Goal: Task Accomplishment & Management: Manage account settings

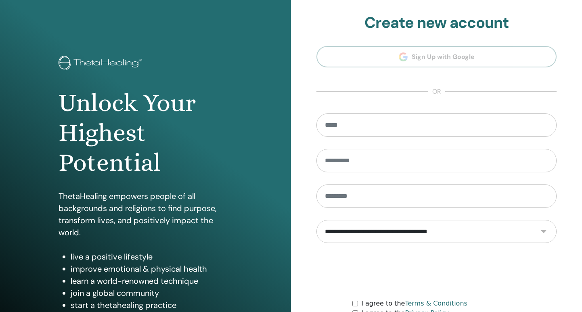
click at [478, 58] on section "**********" at bounding box center [436, 182] width 240 height 337
click at [417, 61] on section "**********" at bounding box center [436, 182] width 240 height 337
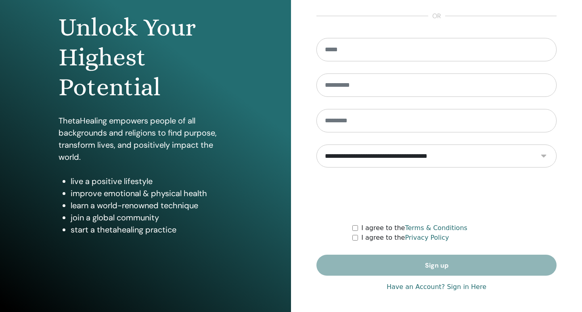
click at [447, 288] on link "Have an Account? Sign in Here" at bounding box center [436, 287] width 100 height 10
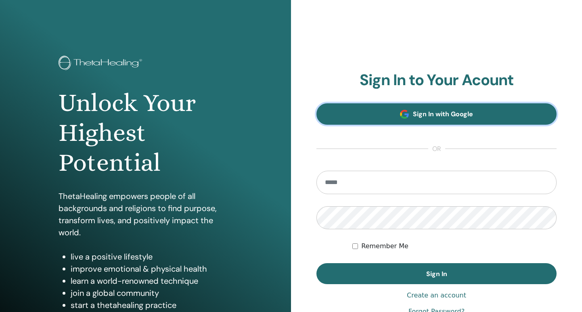
click at [459, 108] on link "Sign In with Google" at bounding box center [436, 113] width 240 height 21
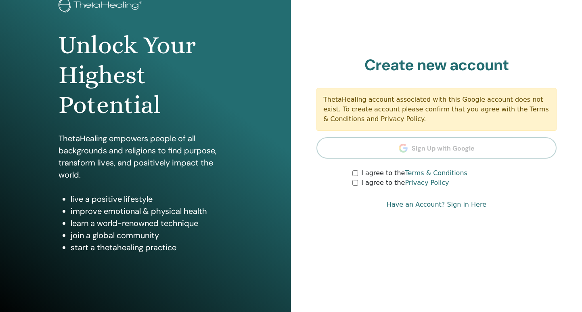
scroll to position [61, 0]
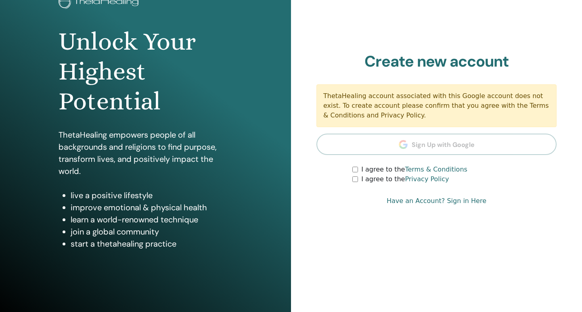
click at [457, 200] on link "Have an Account? Sign in Here" at bounding box center [436, 201] width 100 height 10
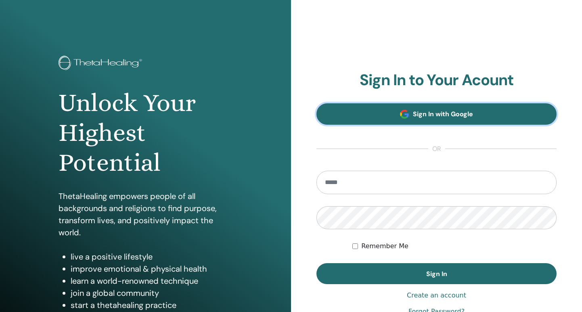
click at [397, 111] on link "Sign In with Google" at bounding box center [436, 113] width 240 height 21
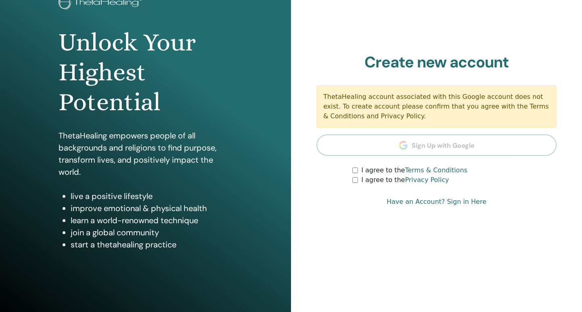
scroll to position [63, 0]
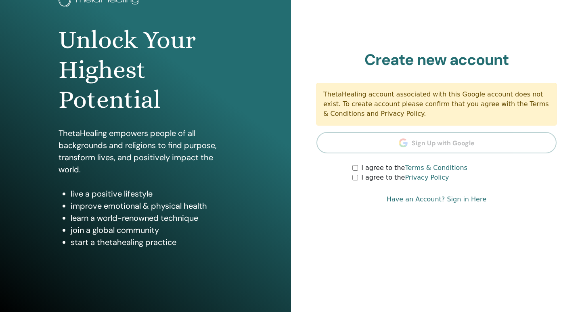
click at [442, 197] on link "Have an Account? Sign in Here" at bounding box center [436, 199] width 100 height 10
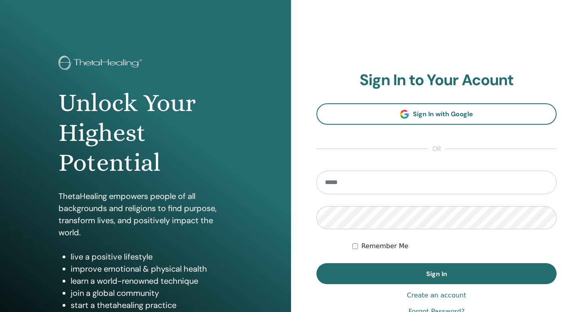
scroll to position [75, 0]
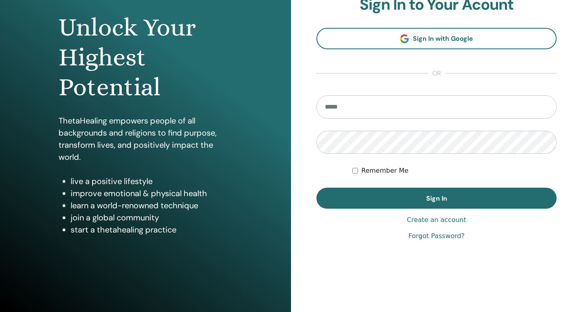
click at [427, 236] on link "Forgot Password?" at bounding box center [436, 236] width 56 height 10
click at [339, 103] on input "email" at bounding box center [436, 106] width 240 height 23
type input "**********"
click at [316, 188] on button "Sign In" at bounding box center [436, 198] width 240 height 21
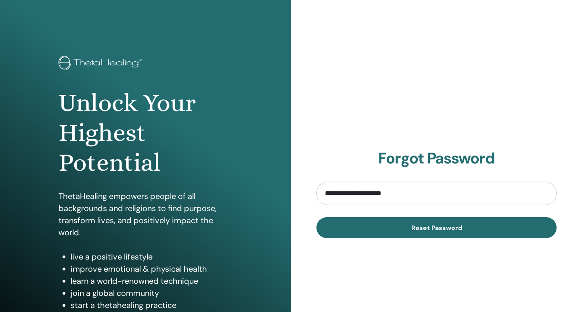
type input "**********"
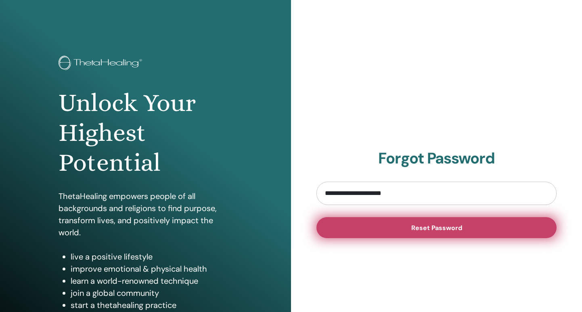
click at [435, 226] on span "Reset Password" at bounding box center [436, 227] width 51 height 8
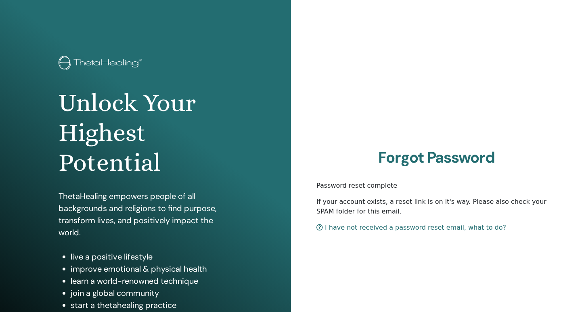
scroll to position [75, 0]
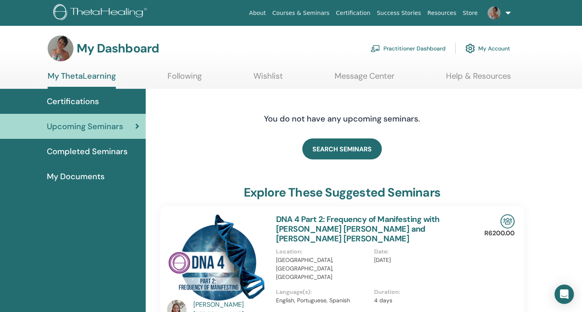
click at [96, 152] on span "Completed Seminars" at bounding box center [87, 151] width 81 height 12
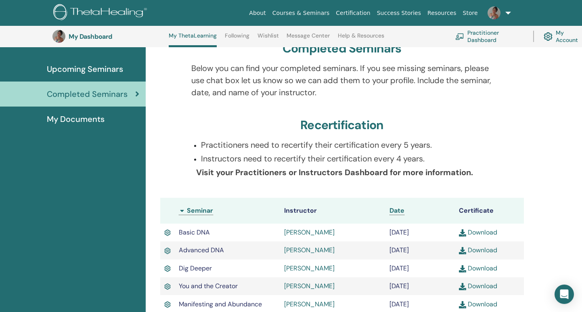
scroll to position [78, 0]
click at [95, 121] on span "My Documents" at bounding box center [76, 119] width 58 height 12
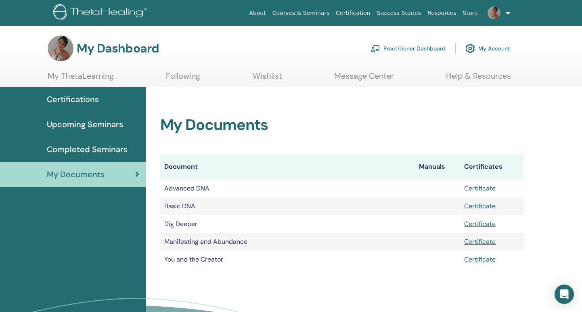
click at [73, 125] on span "Upcoming Seminars" at bounding box center [85, 124] width 76 height 12
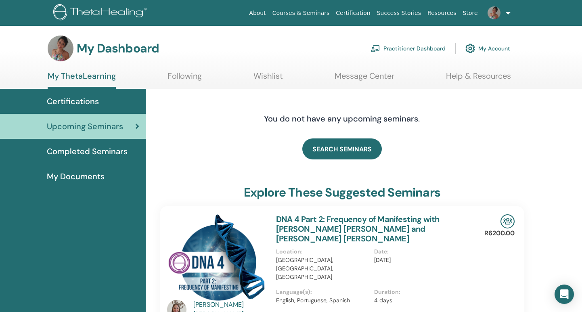
click at [97, 97] on span "Certifications" at bounding box center [73, 101] width 52 height 12
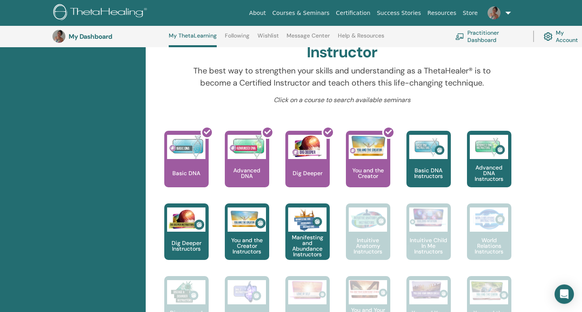
scroll to position [271, 0]
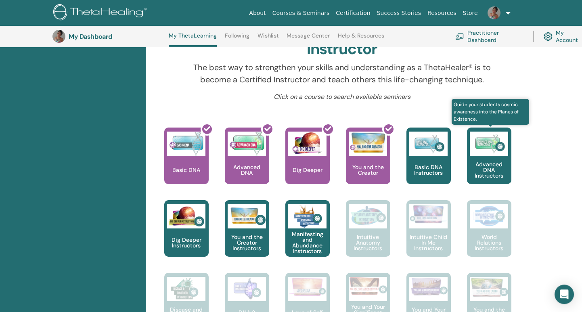
click at [505, 166] on p "Advanced DNA Instructors" at bounding box center [489, 169] width 44 height 17
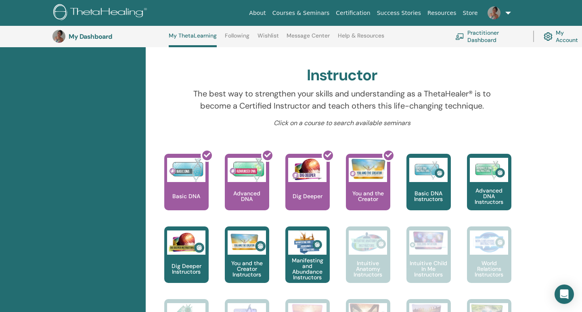
scroll to position [243, 0]
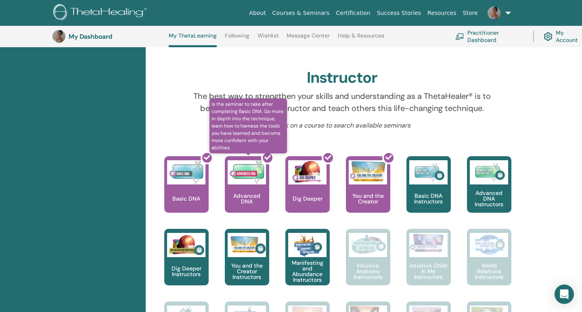
click at [242, 173] on div at bounding box center [252, 187] width 44 height 73
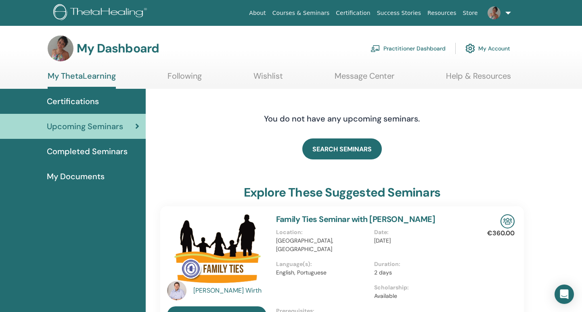
click at [396, 48] on link "Practitioner Dashboard" at bounding box center [407, 49] width 75 height 18
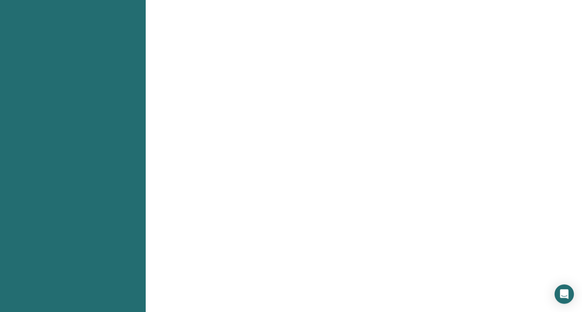
scroll to position [279, 0]
